Goal: Task Accomplishment & Management: Complete application form

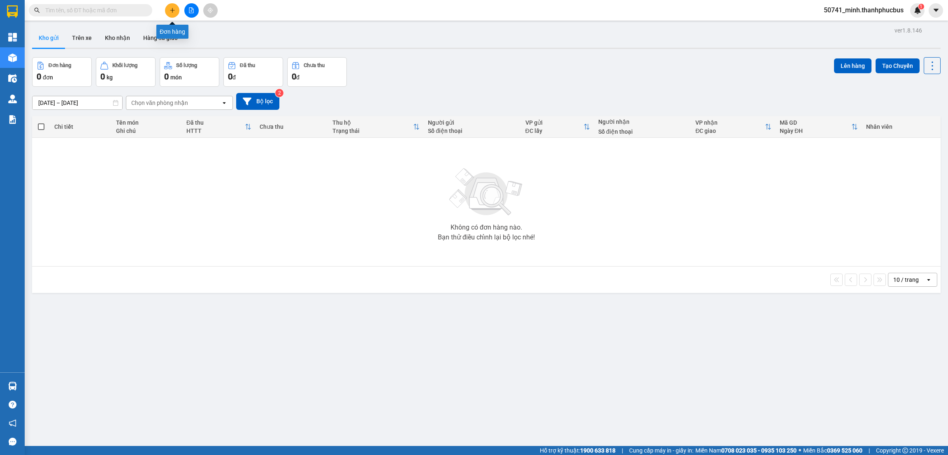
click at [174, 11] on icon "plus" at bounding box center [172, 10] width 6 height 6
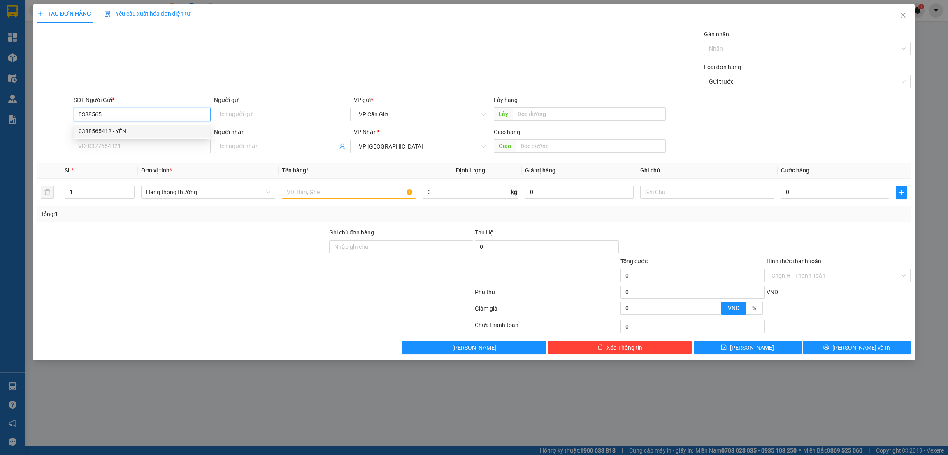
click at [100, 127] on div "0388565412 - YẾN" at bounding box center [142, 131] width 127 height 9
type input "0388565412"
type input "YẾN"
type input "35.000"
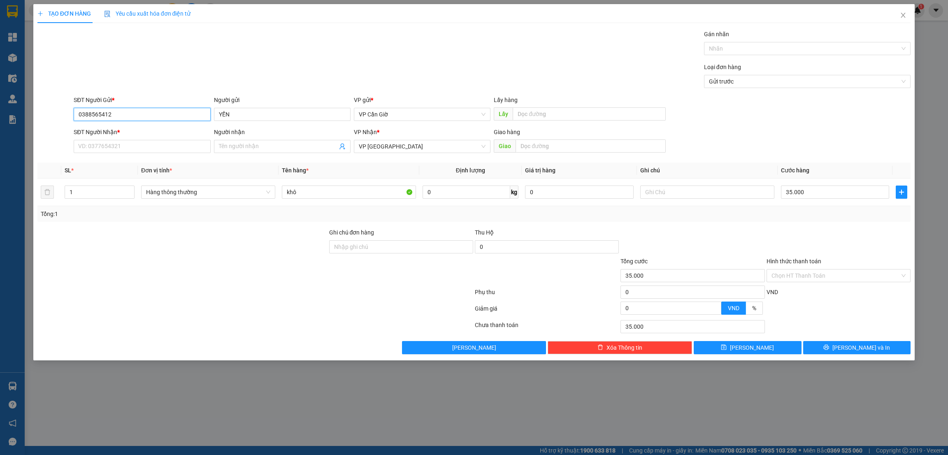
type input "0388565412"
click at [537, 116] on input "text" at bounding box center [589, 113] width 153 height 13
type input "N3"
click at [98, 140] on input "SĐT Người Nhận *" at bounding box center [142, 146] width 137 height 13
click at [86, 163] on div "0933296030 - tuấn" at bounding box center [142, 163] width 127 height 9
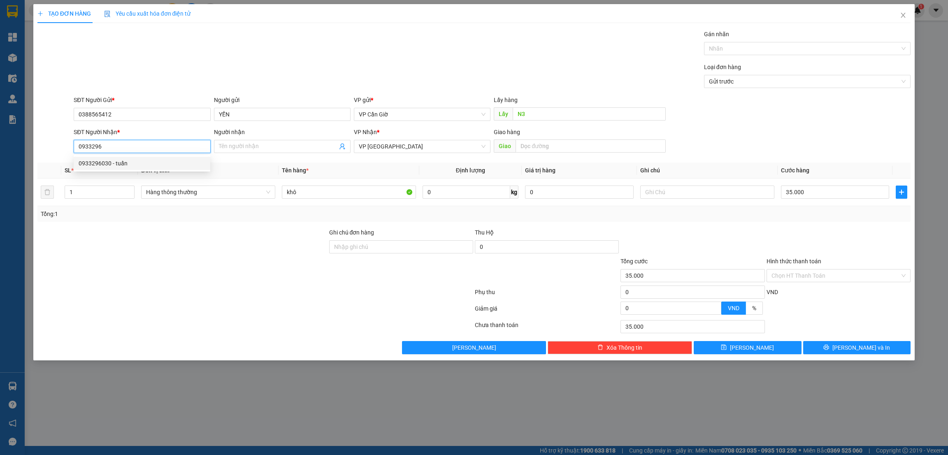
type input "0933296030"
type input "tuấn"
type input "0933296030"
click at [246, 148] on input "tuấn" at bounding box center [278, 146] width 118 height 9
type input "t"
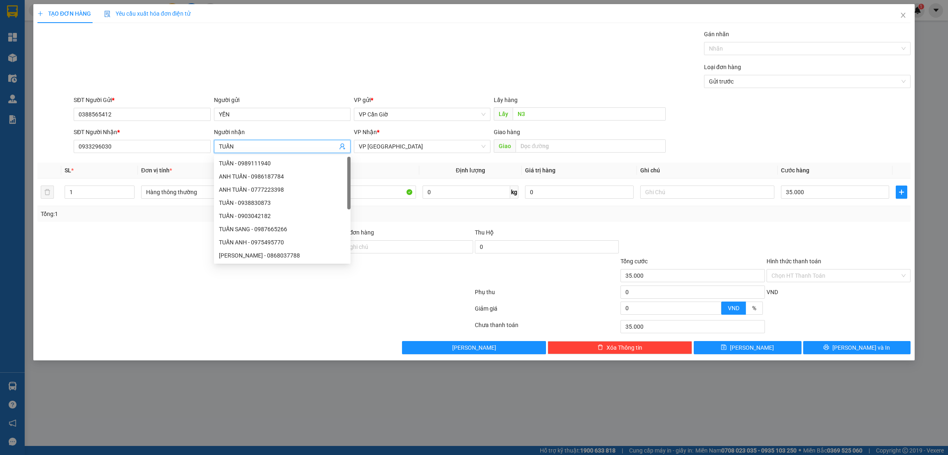
type input "TUẤN"
click at [104, 289] on div at bounding box center [255, 294] width 437 height 16
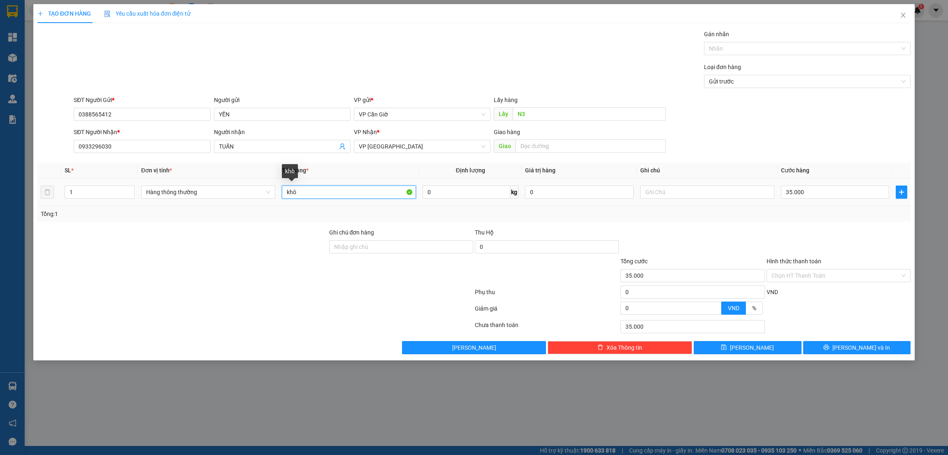
click at [330, 190] on input "khô" at bounding box center [349, 192] width 134 height 13
type input "k"
type input "KHÔ"
click at [456, 193] on input "0" at bounding box center [467, 192] width 88 height 13
type input "5"
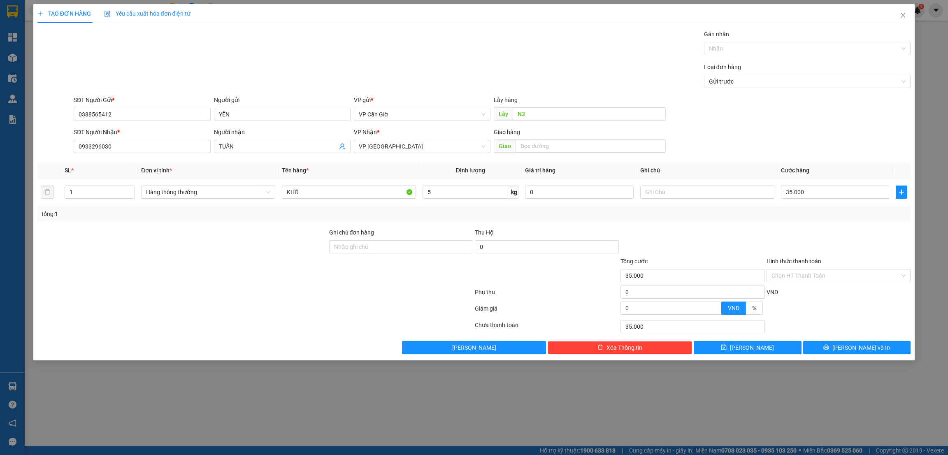
click at [728, 237] on div at bounding box center [693, 242] width 146 height 29
click at [830, 276] on input "Hình thức thanh toán" at bounding box center [835, 275] width 128 height 12
click at [795, 290] on div "Tại văn phòng" at bounding box center [838, 292] width 134 height 9
type input "0"
click at [748, 346] on span "[PERSON_NAME]" at bounding box center [752, 347] width 44 height 9
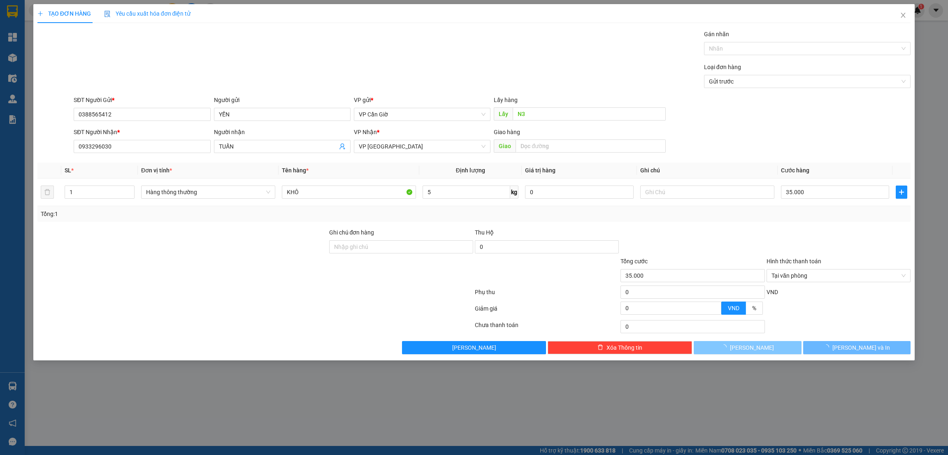
type input "0"
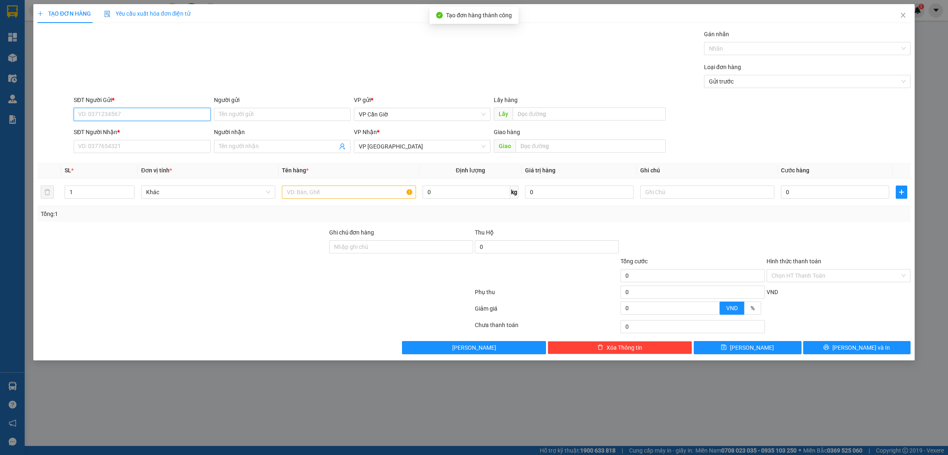
click at [148, 111] on input "SĐT Người Gửi *" at bounding box center [142, 114] width 137 height 13
click at [121, 136] on div "0352727966 - phượng" at bounding box center [142, 131] width 137 height 13
type input "0352727966"
type input "phượng"
type input "25.000"
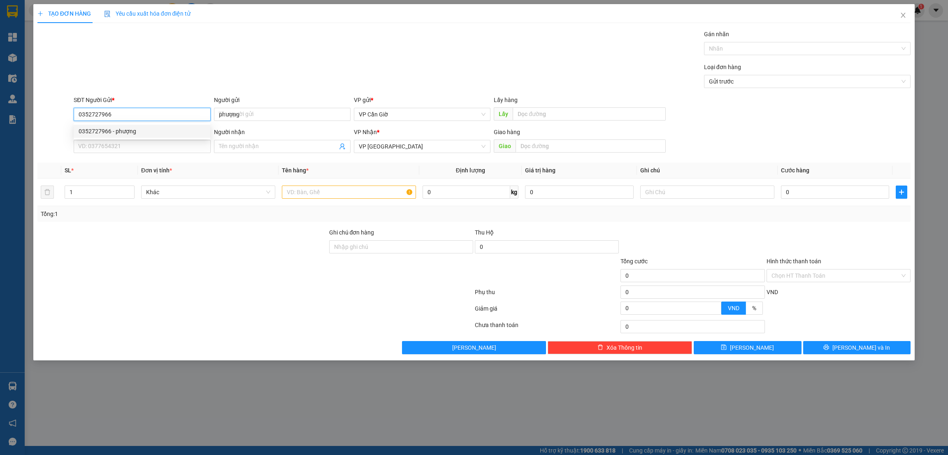
type input "25.000"
type input "0352727966"
click at [267, 117] on input "phượng" at bounding box center [282, 114] width 137 height 13
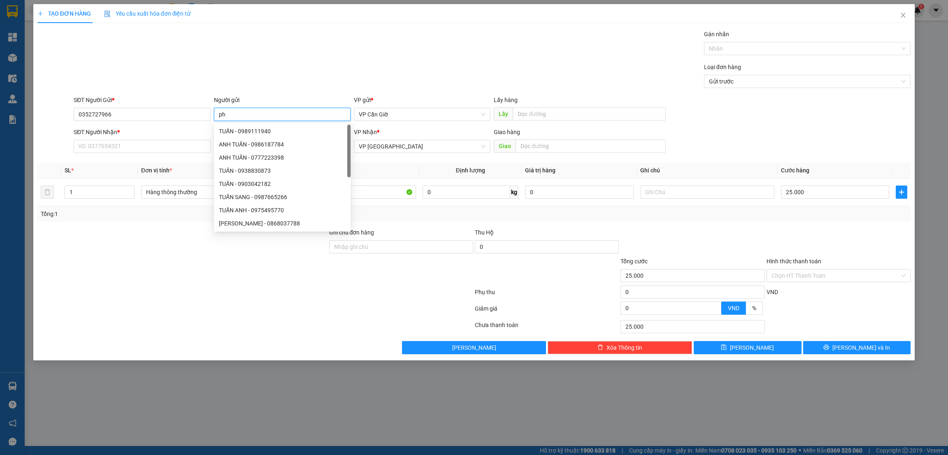
type input "p"
type input "TÂM"
click at [108, 141] on input "SĐT Người Nhận *" at bounding box center [142, 146] width 137 height 13
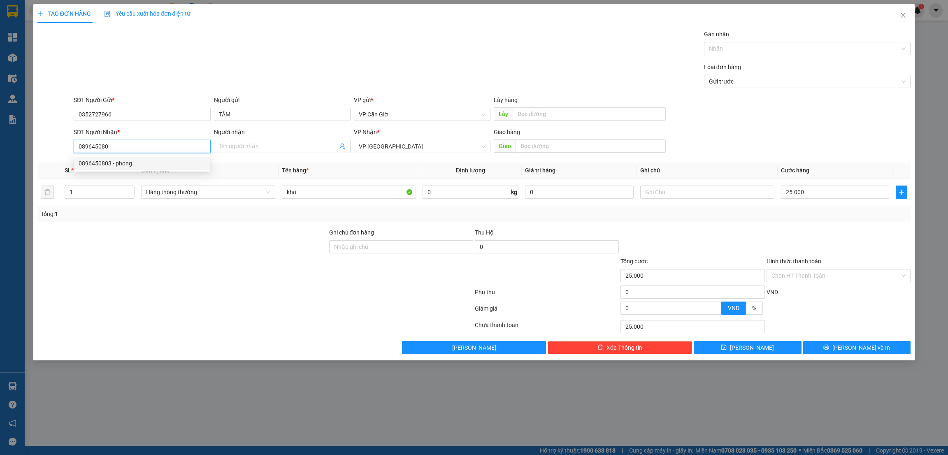
click at [109, 167] on div "0896450803 - phong" at bounding box center [142, 163] width 127 height 9
type input "0896450803"
type input "phong"
type input "0896450803"
click at [258, 143] on input "phong" at bounding box center [278, 146] width 118 height 9
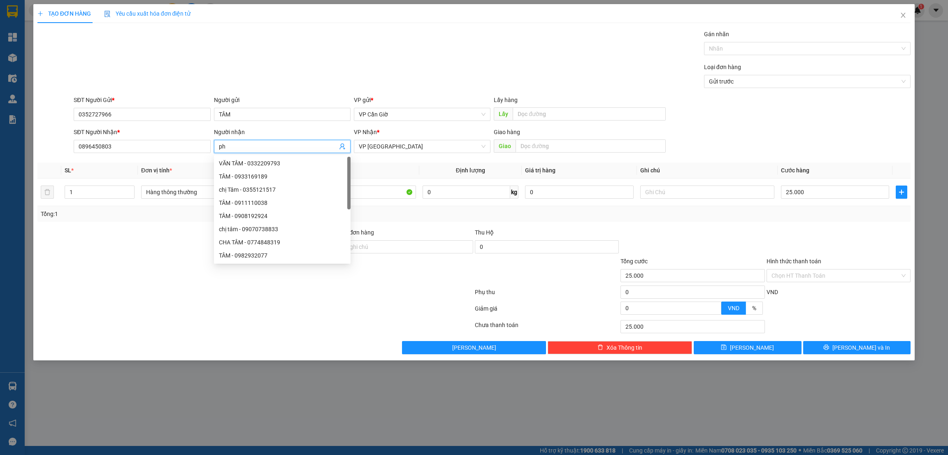
type input "p"
type input "PHONG"
click at [531, 114] on input "text" at bounding box center [589, 113] width 153 height 13
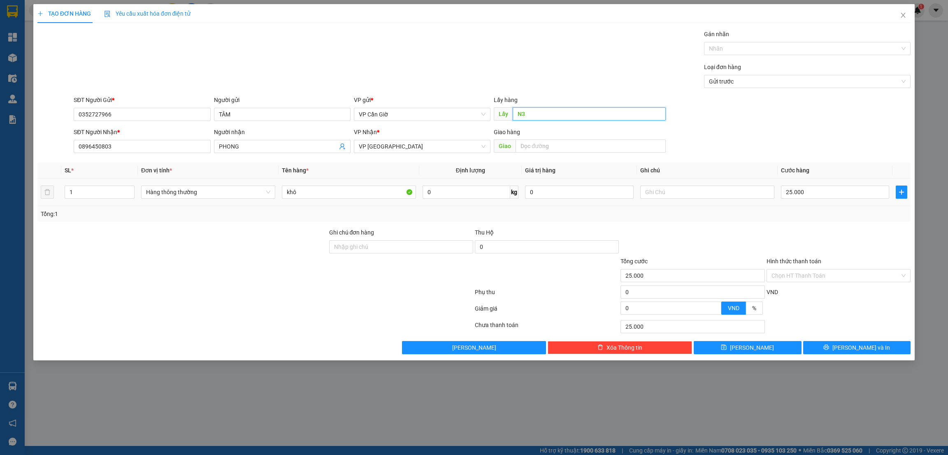
type input "N3"
click at [332, 193] on input "khô" at bounding box center [349, 192] width 134 height 13
type input "k"
type input "KHÔ"
click at [461, 193] on input "0" at bounding box center [467, 192] width 88 height 13
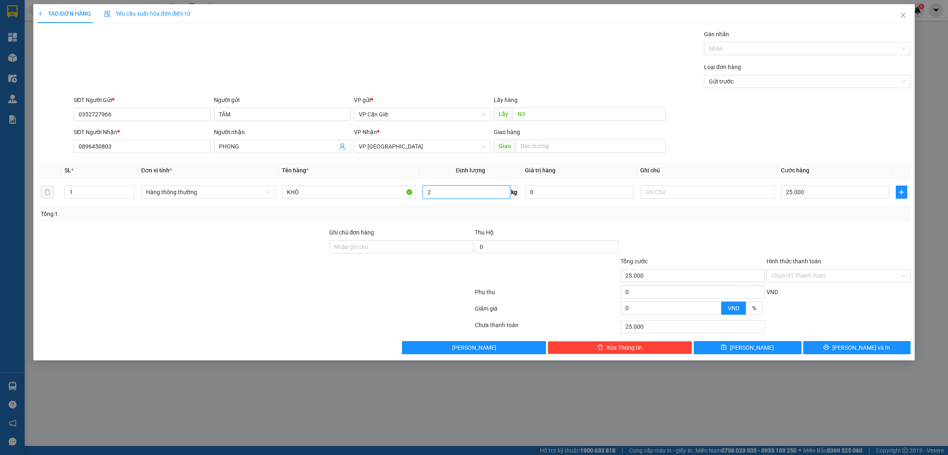
type input "2"
click at [262, 247] on div at bounding box center [183, 242] width 292 height 29
click at [802, 276] on input "Hình thức thanh toán" at bounding box center [835, 275] width 128 height 12
click at [789, 290] on div "Tại văn phòng" at bounding box center [838, 292] width 134 height 9
type input "0"
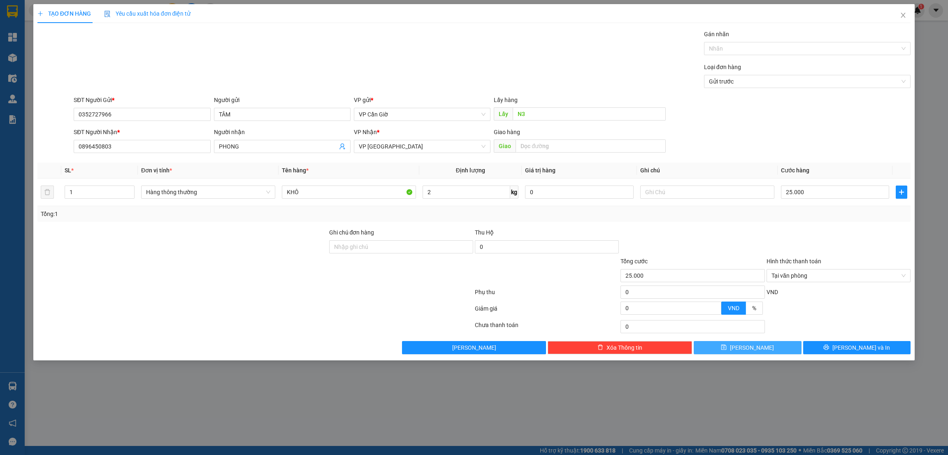
click at [751, 348] on span "[PERSON_NAME]" at bounding box center [752, 347] width 44 height 9
type input "0"
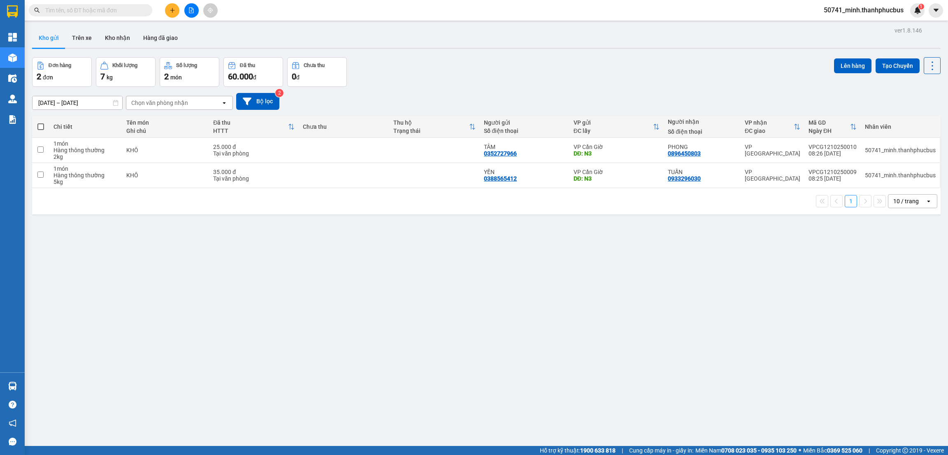
click at [41, 127] on span at bounding box center [40, 126] width 7 height 7
click at [41, 123] on input "checkbox" at bounding box center [41, 123] width 0 height 0
checkbox input "true"
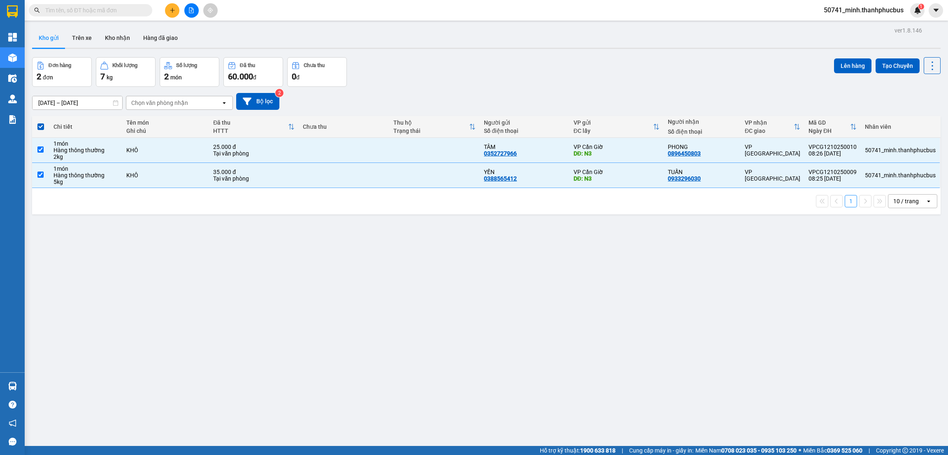
click at [840, 65] on button "Lên hàng" at bounding box center [852, 65] width 37 height 15
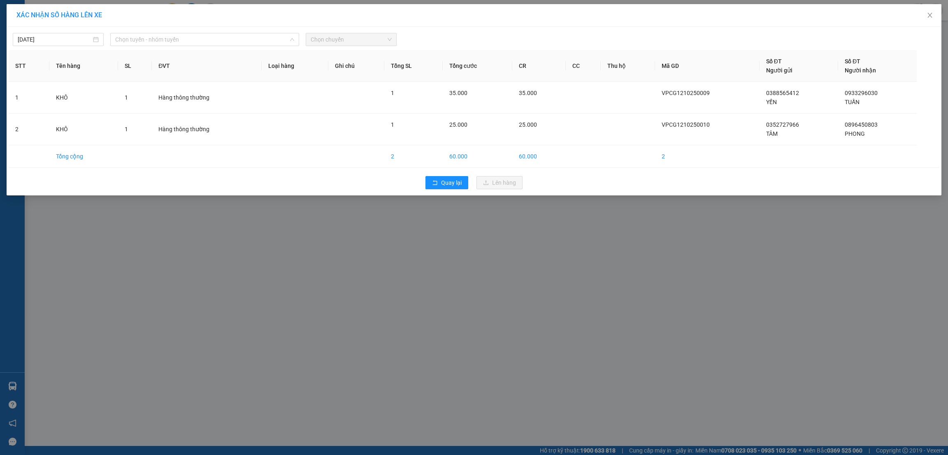
click at [218, 37] on span "Chọn tuyến - nhóm tuyến" at bounding box center [204, 39] width 179 height 12
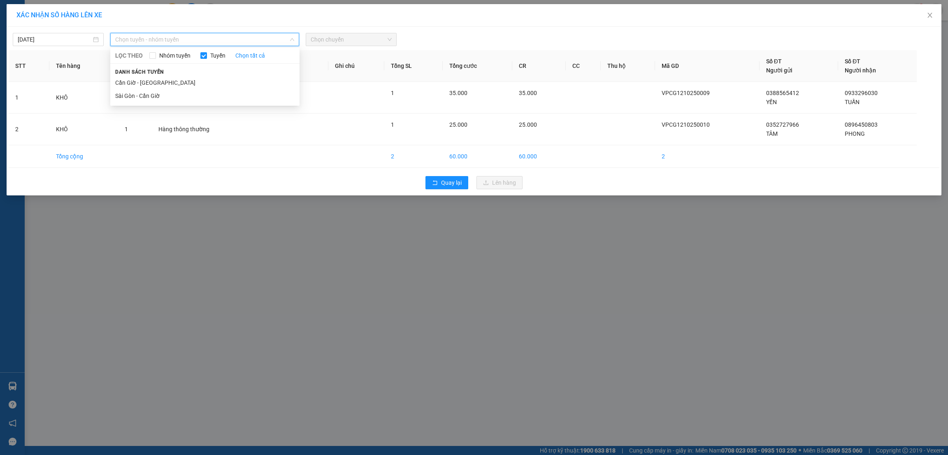
click at [152, 85] on li "Cần Giờ - [GEOGRAPHIC_DATA]" at bounding box center [204, 82] width 189 height 13
click at [358, 42] on span "Chọn chuyến" at bounding box center [351, 39] width 81 height 12
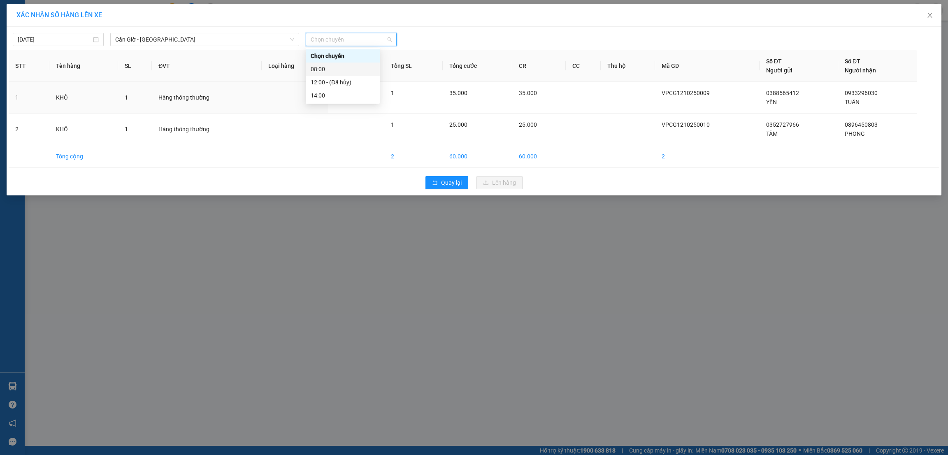
click at [323, 69] on div "08:00" at bounding box center [343, 69] width 64 height 9
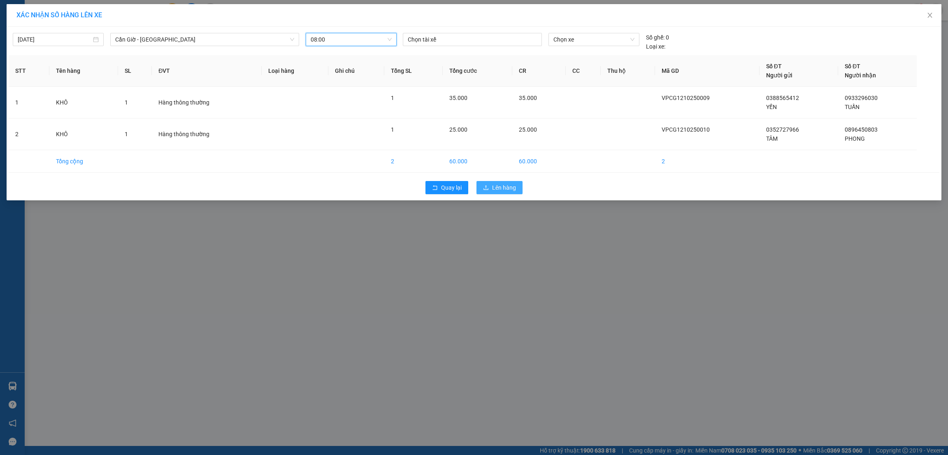
click at [502, 185] on span "Lên hàng" at bounding box center [504, 187] width 24 height 9
